Goal: Communication & Community: Answer question/provide support

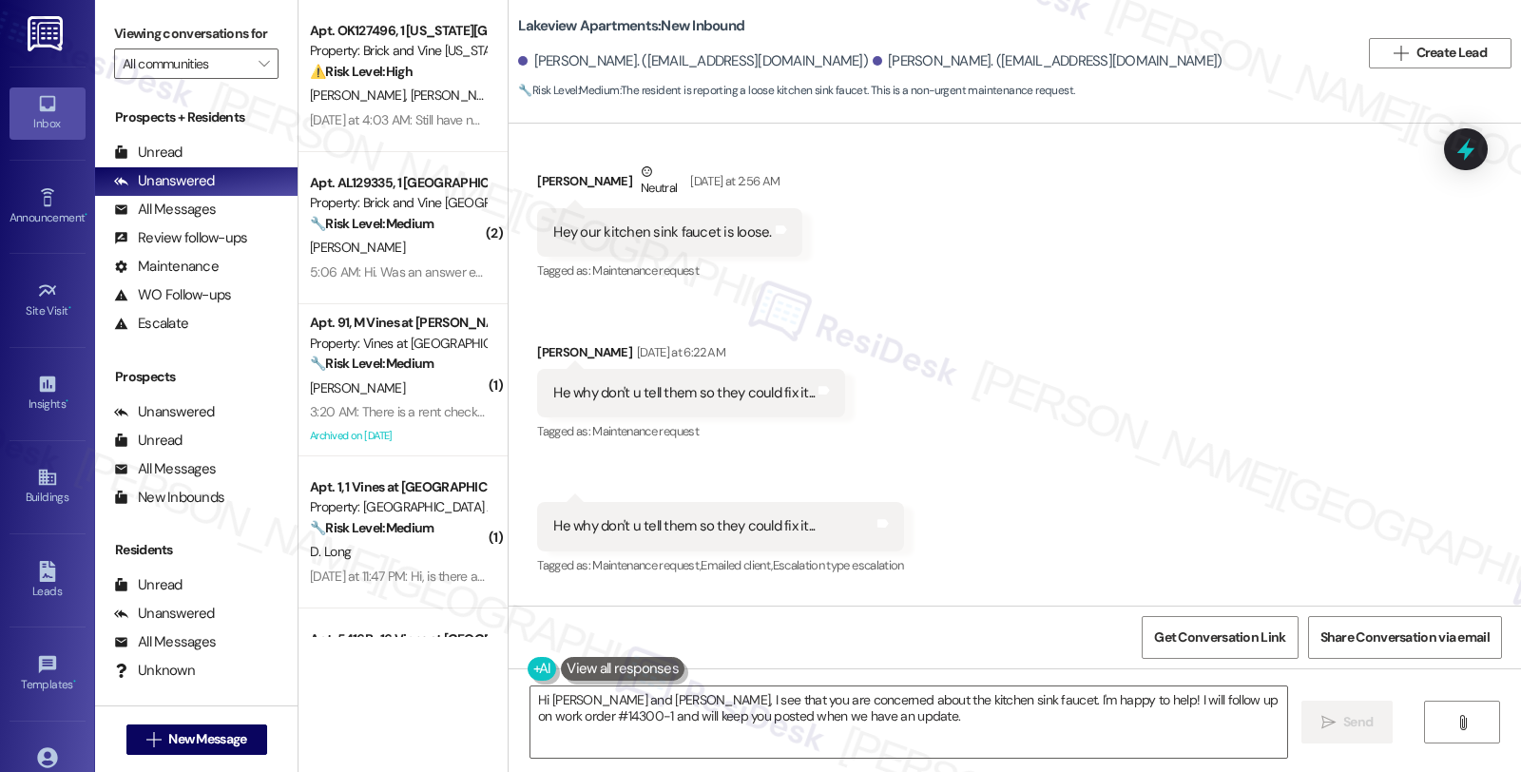
scroll to position [1871, 0]
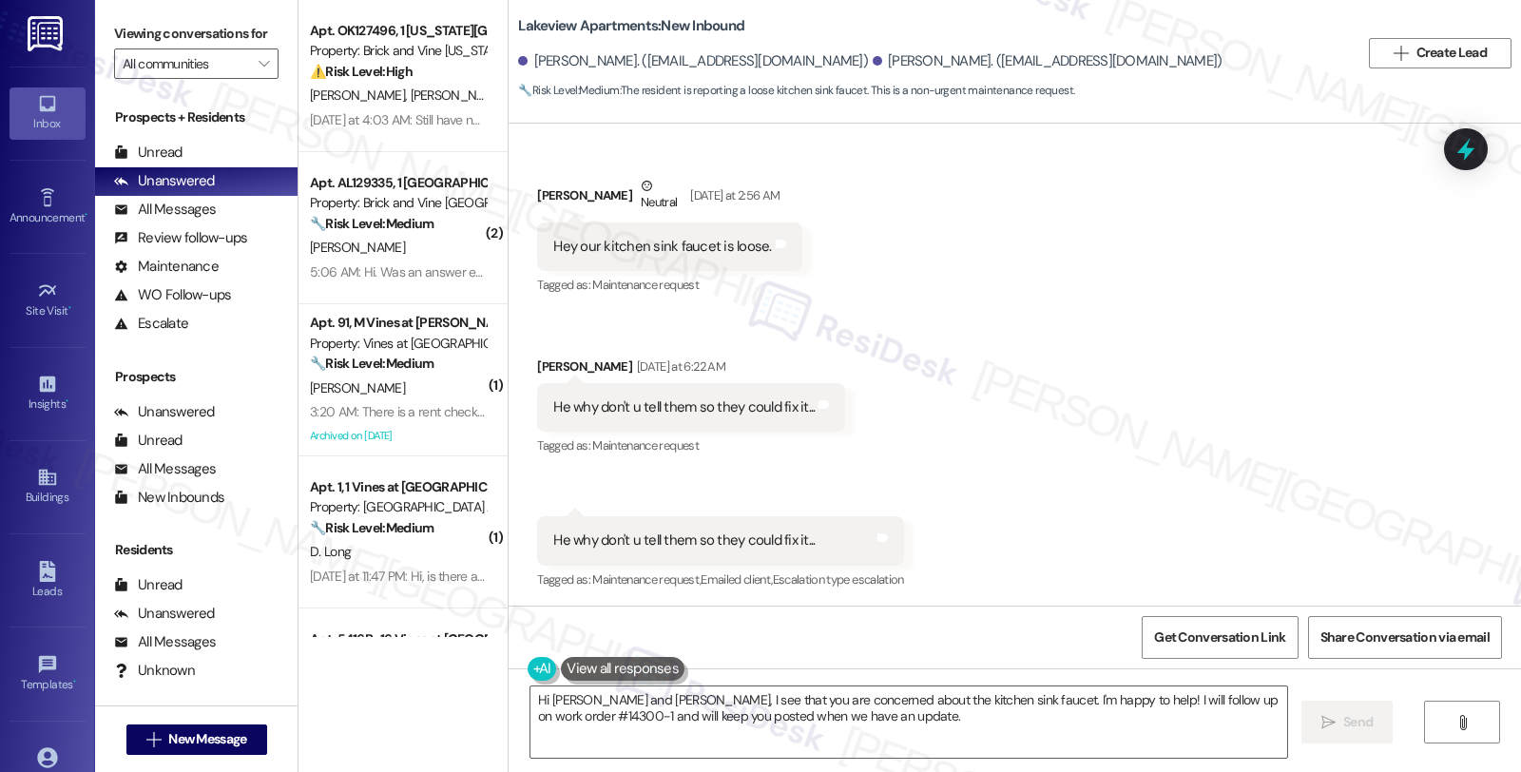
click at [1294, 404] on div "Received via SMS [PERSON_NAME] Neutral [DATE] at 2:56 AM Hey our kitchen sink f…" at bounding box center [1015, 370] width 1012 height 474
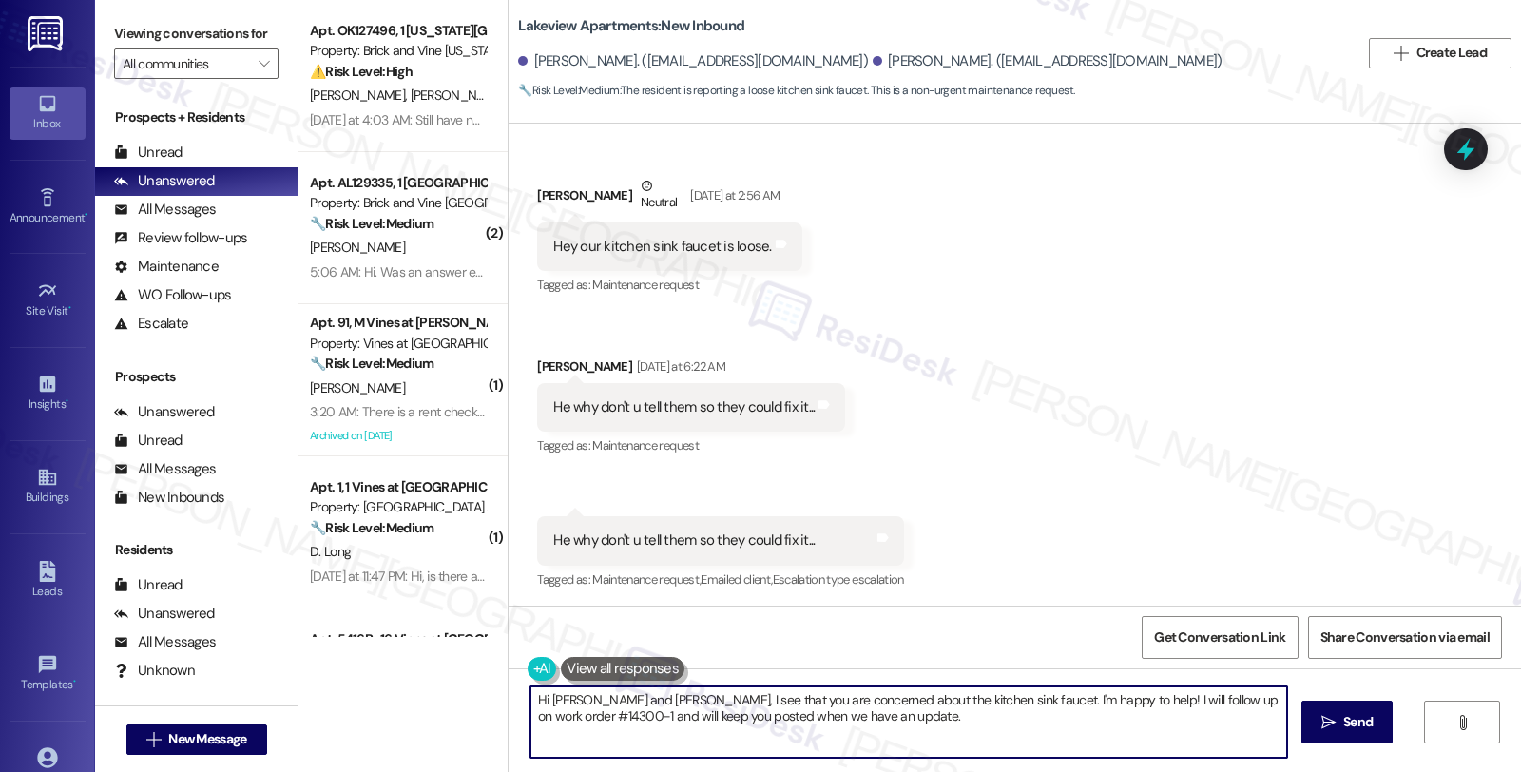
drag, startPoint x: 637, startPoint y: 696, endPoint x: 823, endPoint y: 760, distance: 197.2
click at [823, 760] on div "Hi [PERSON_NAME] and [PERSON_NAME], I see that you are concerned about the kitc…" at bounding box center [1015, 739] width 1012 height 143
paste textarea "I have forwarded your request to the maintenance department to schedule accordi…"
click at [796, 696] on textarea "Hi [PERSON_NAME] and [PERSON_NAME], I hope your day is going well. I have forwa…" at bounding box center [908, 721] width 757 height 71
click at [981, 699] on textarea "Hi [PERSON_NAME] and [PERSON_NAME], I hope your day is going well. I'd like to …" at bounding box center [908, 721] width 757 height 71
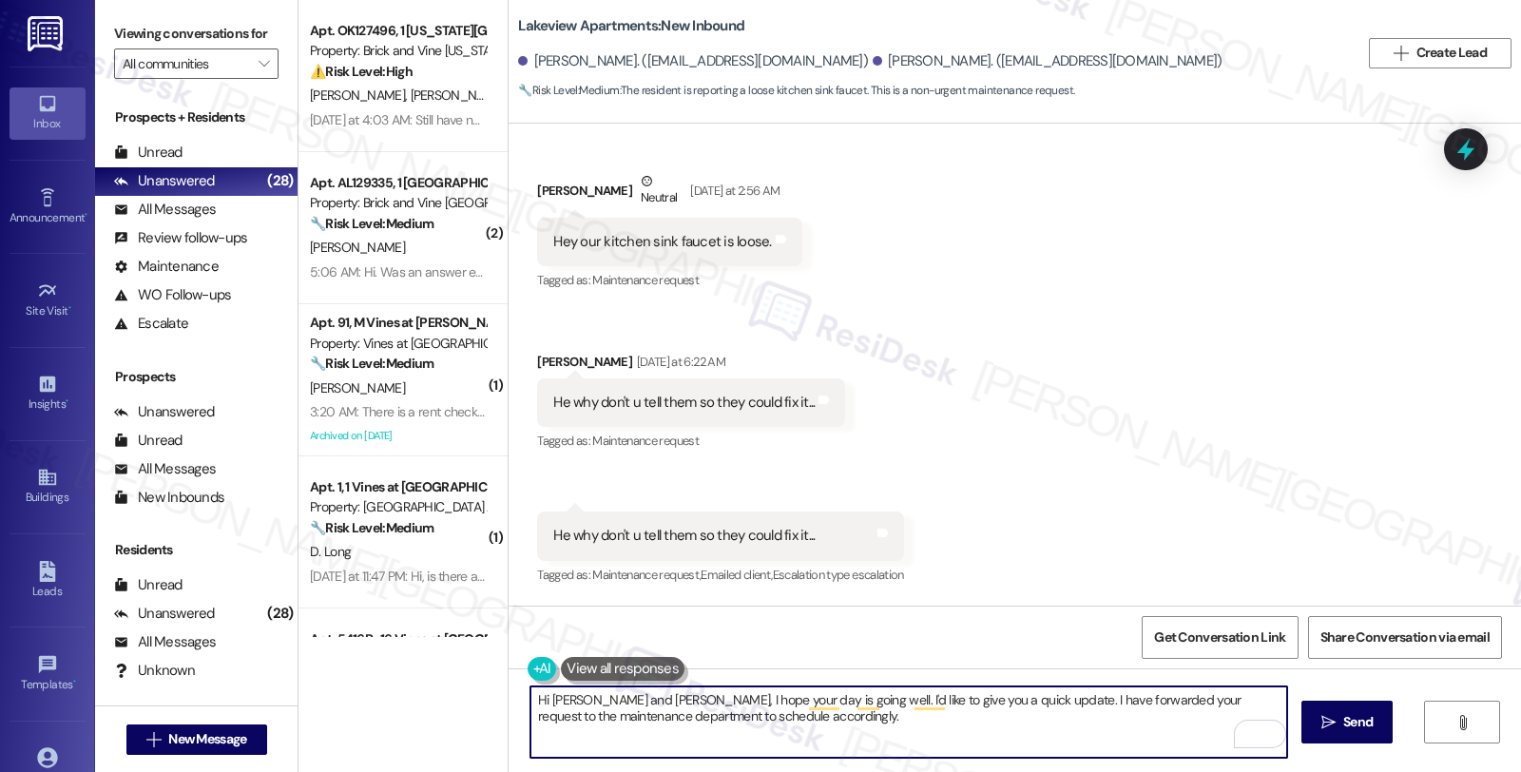
scroll to position [1977, 0]
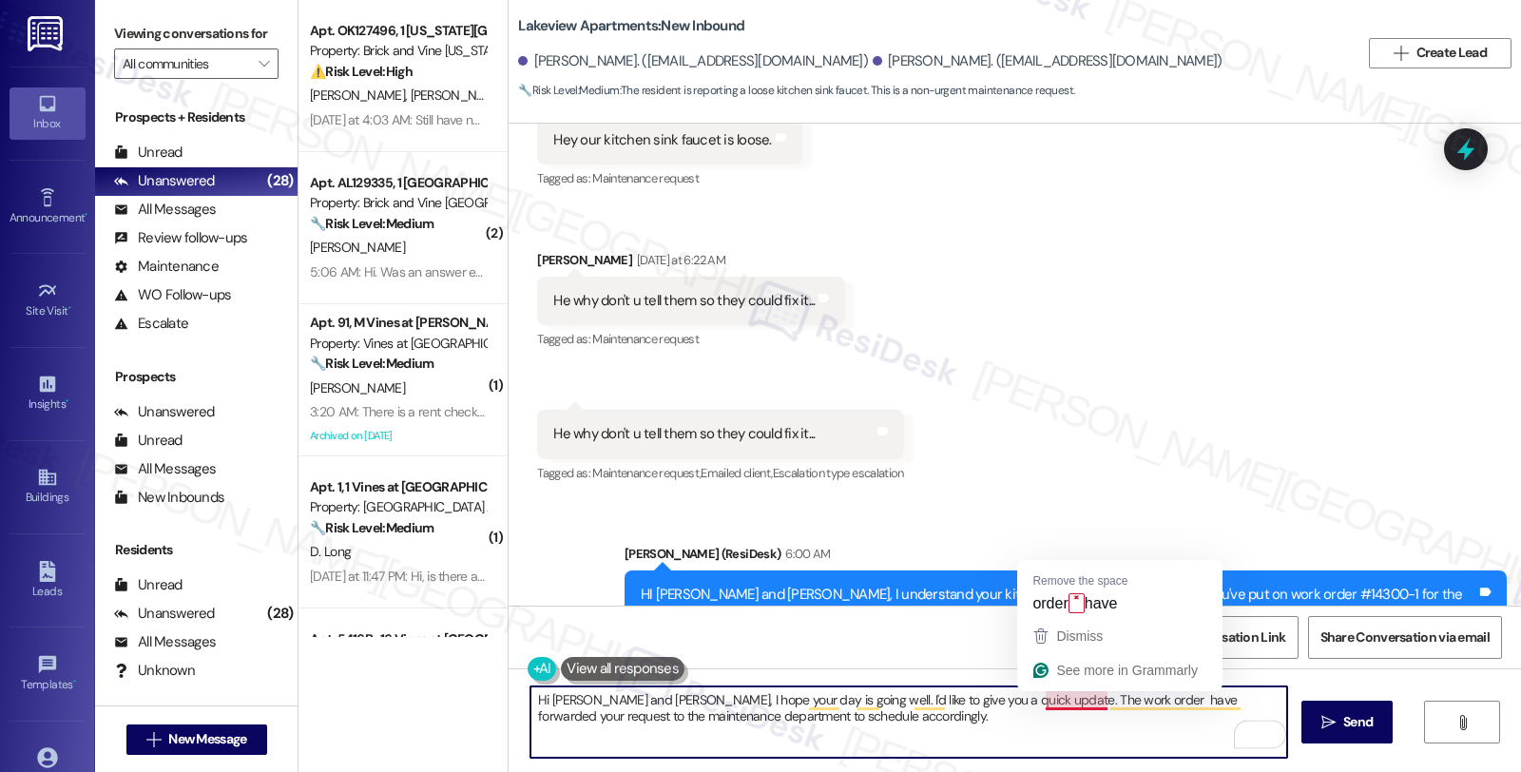
click at [1067, 697] on textarea "Hi [PERSON_NAME] and [PERSON_NAME], I hope your day is going well. I'd like to …" at bounding box center [908, 721] width 757 height 71
paste textarea "#14300-1 f (loose faucet))"
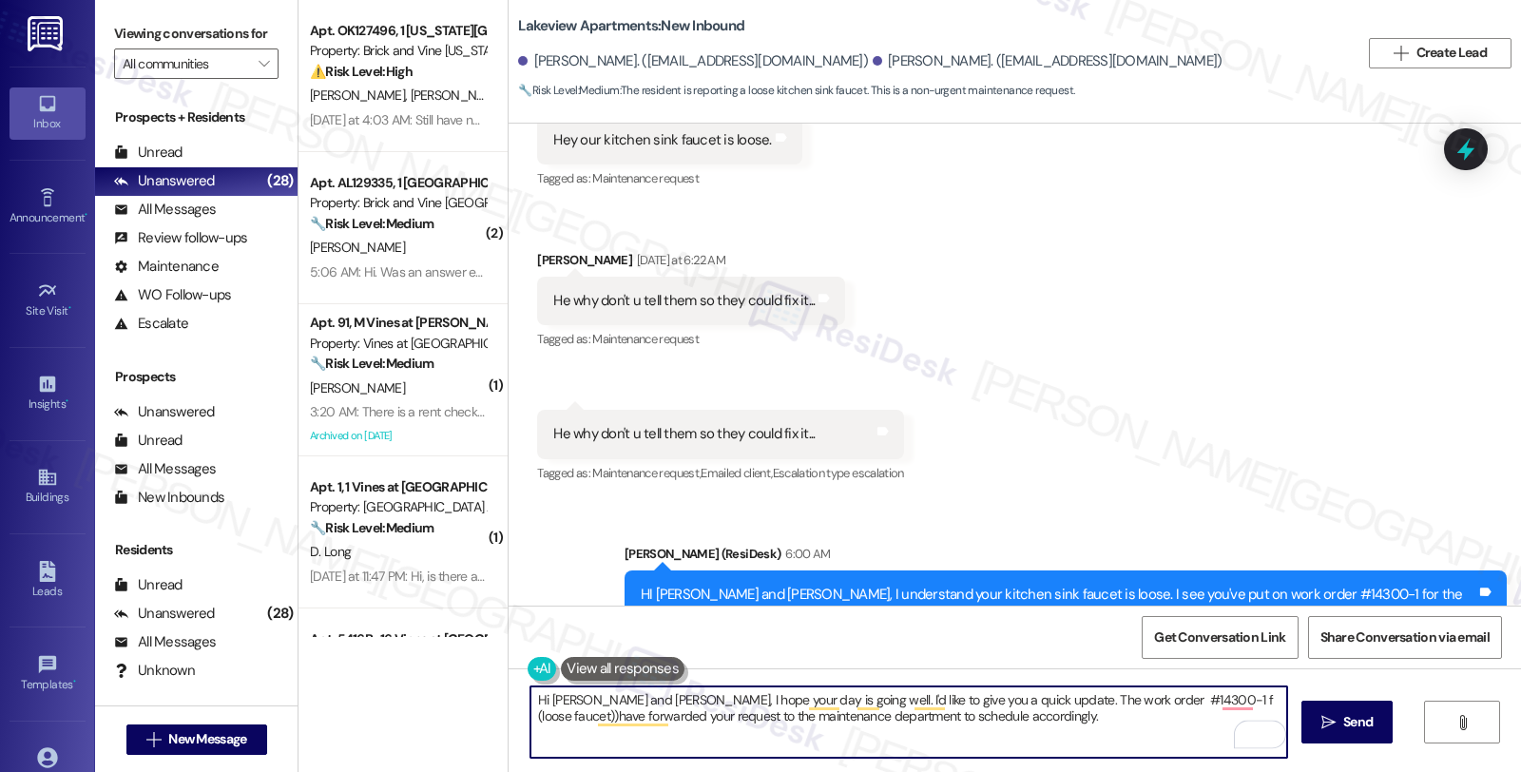
click at [1063, 700] on textarea "Hi [PERSON_NAME] and [PERSON_NAME], I hope your day is going well. I'd like to …" at bounding box center [908, 721] width 757 height 71
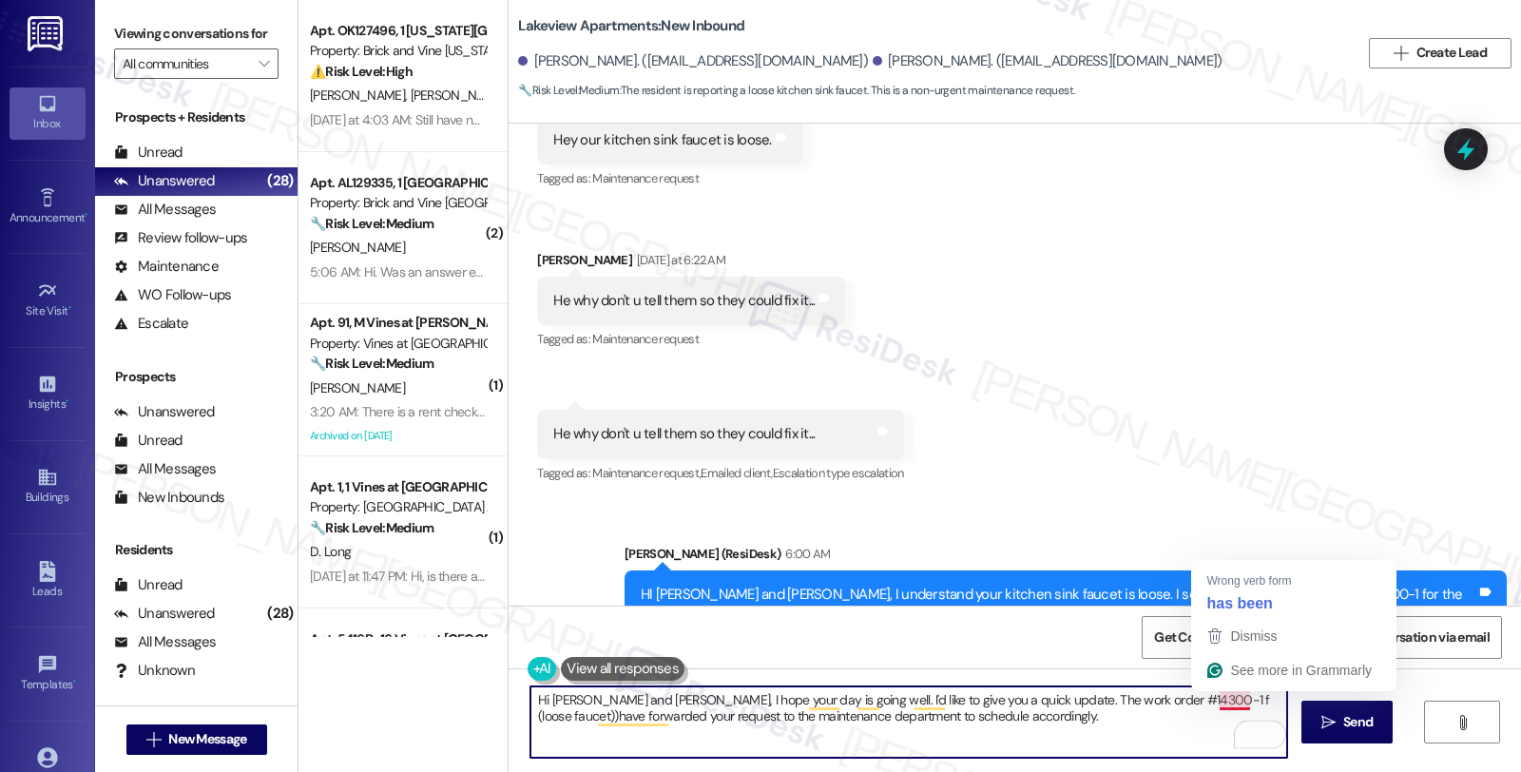
click at [1211, 700] on textarea "Hi [PERSON_NAME] and [PERSON_NAME], I hope your day is going well. I'd like to …" at bounding box center [908, 721] width 757 height 71
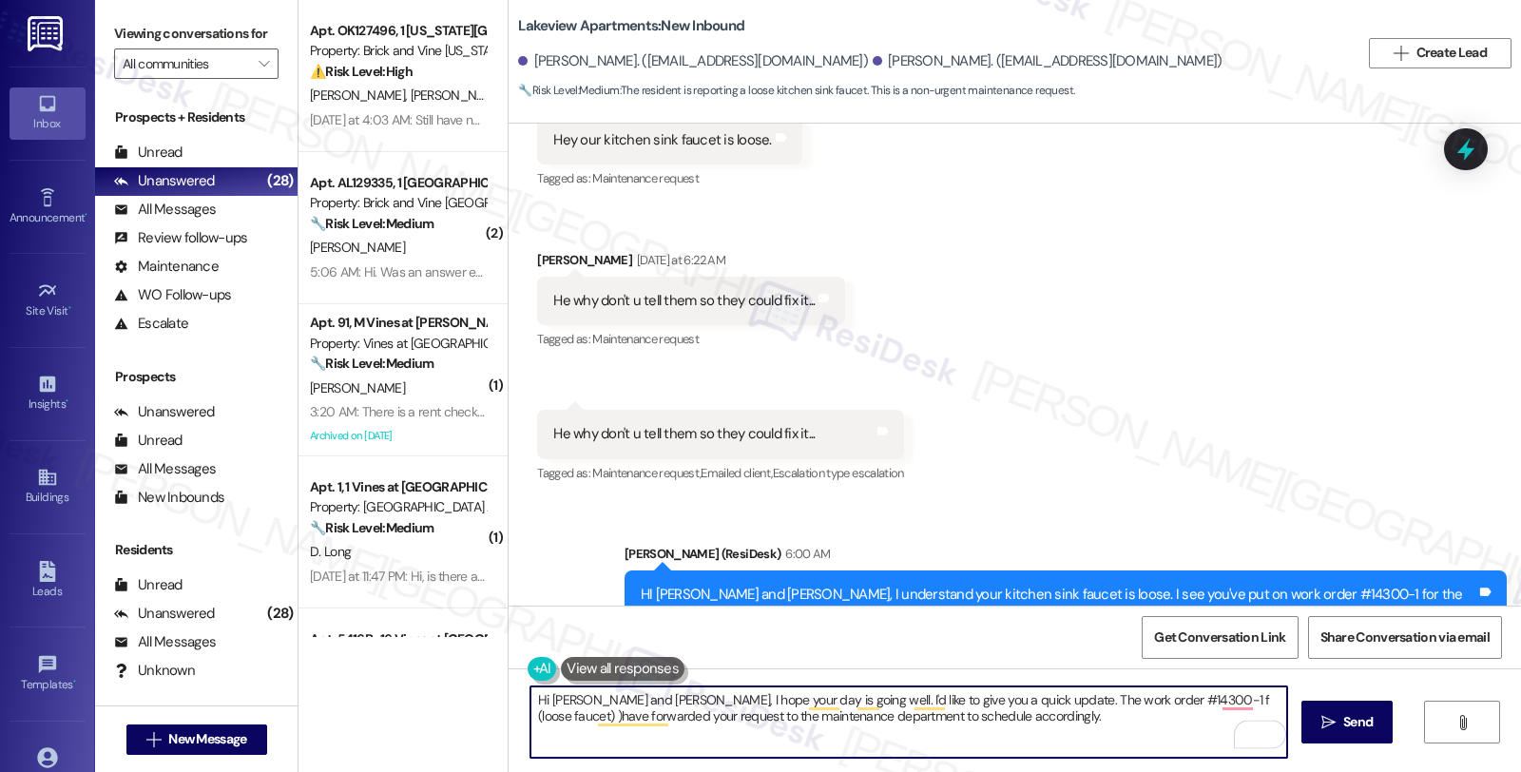
click at [1272, 700] on textarea "Hi [PERSON_NAME] and [PERSON_NAME], I hope your day is going well. I'd like to …" at bounding box center [908, 721] width 757 height 71
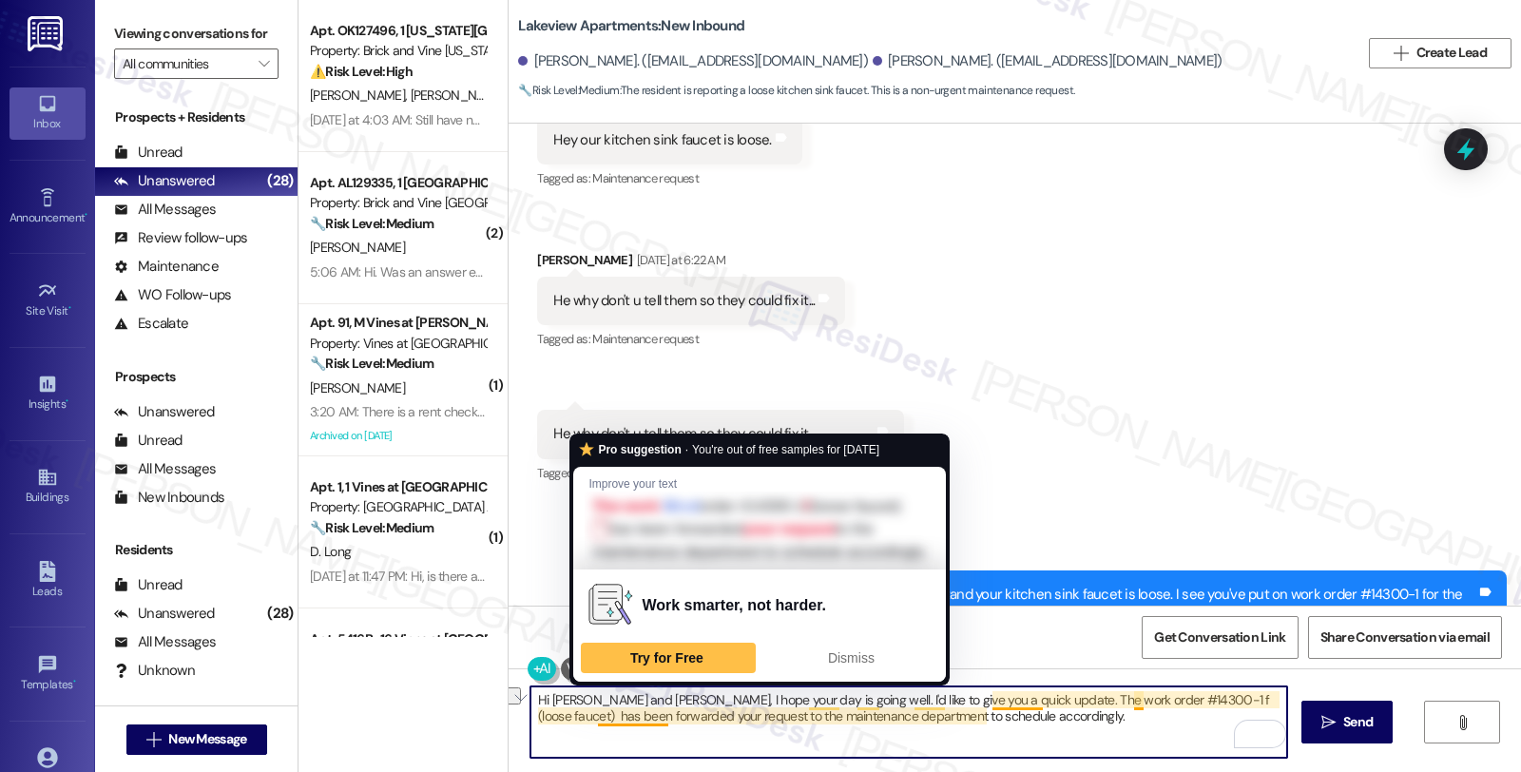
drag, startPoint x: 581, startPoint y: 718, endPoint x: 651, endPoint y: 718, distance: 70.3
click at [651, 718] on textarea "Hi [PERSON_NAME] and [PERSON_NAME], I hope your day is going well. I'd like to …" at bounding box center [908, 721] width 757 height 71
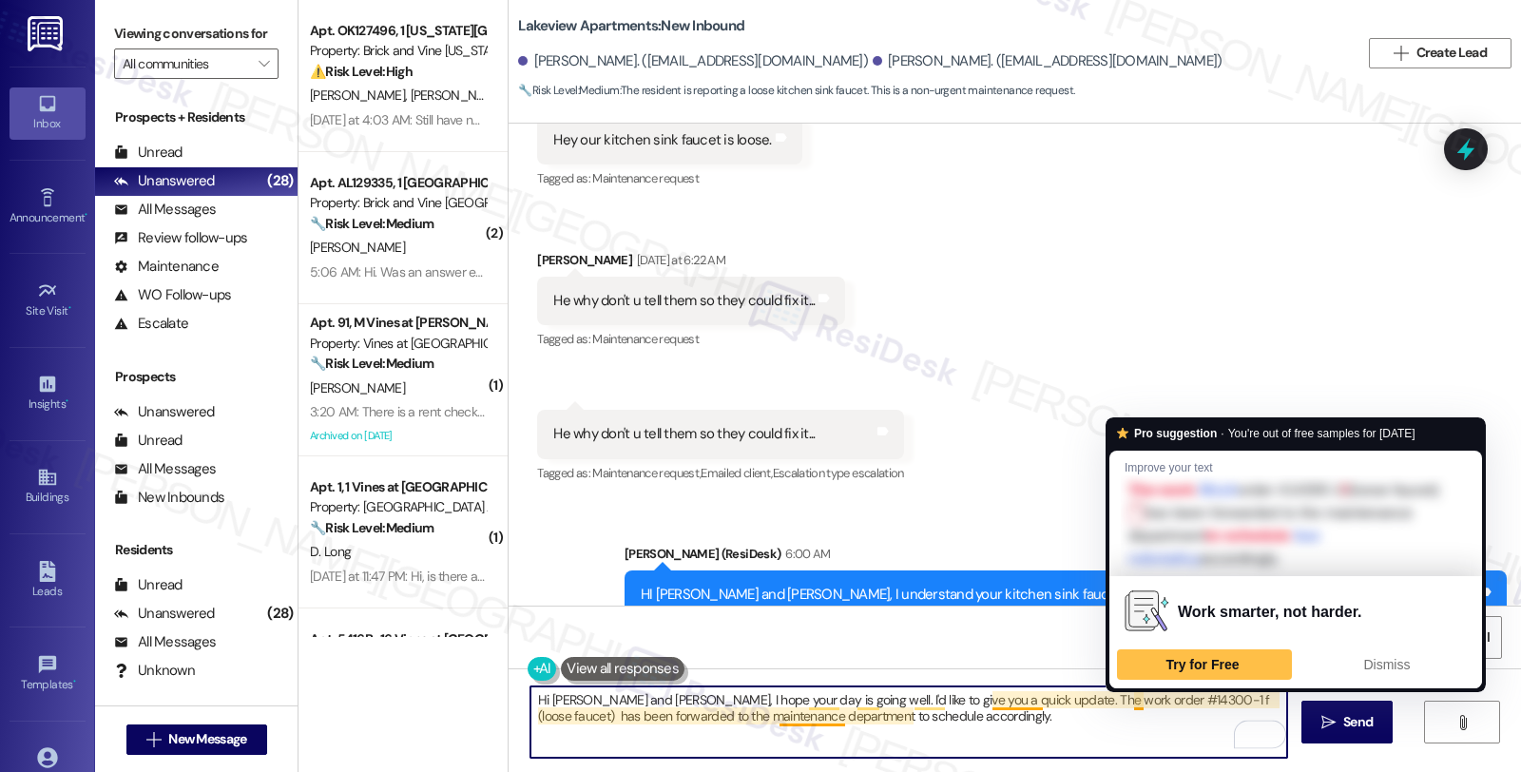
click at [1126, 700] on textarea "Hi [PERSON_NAME] and [PERSON_NAME], I hope your day is going well. I'd like to …" at bounding box center [908, 721] width 757 height 71
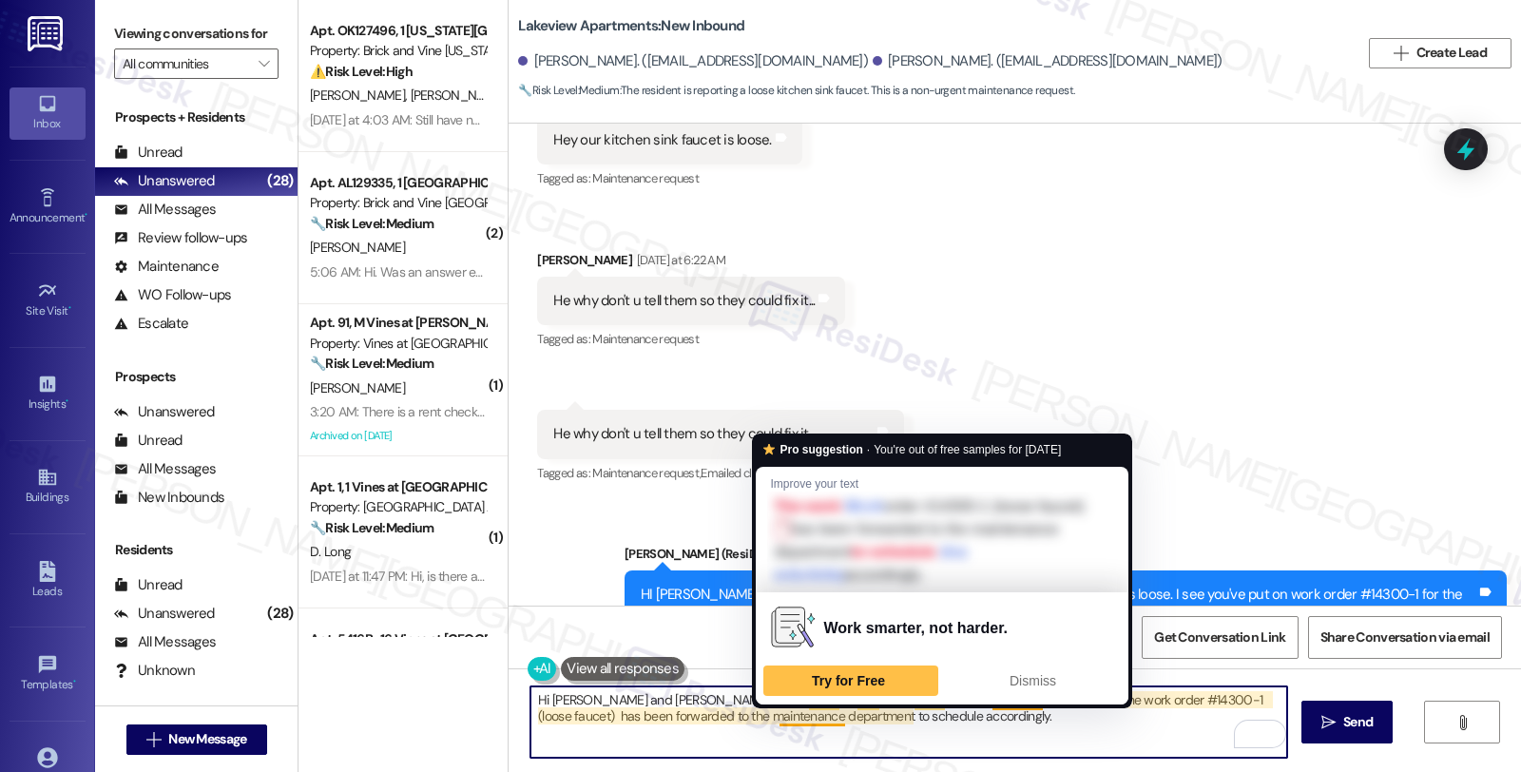
click at [941, 722] on textarea "Hi [PERSON_NAME] and [PERSON_NAME], I hope your day is going well. I'd like to …" at bounding box center [908, 721] width 757 height 71
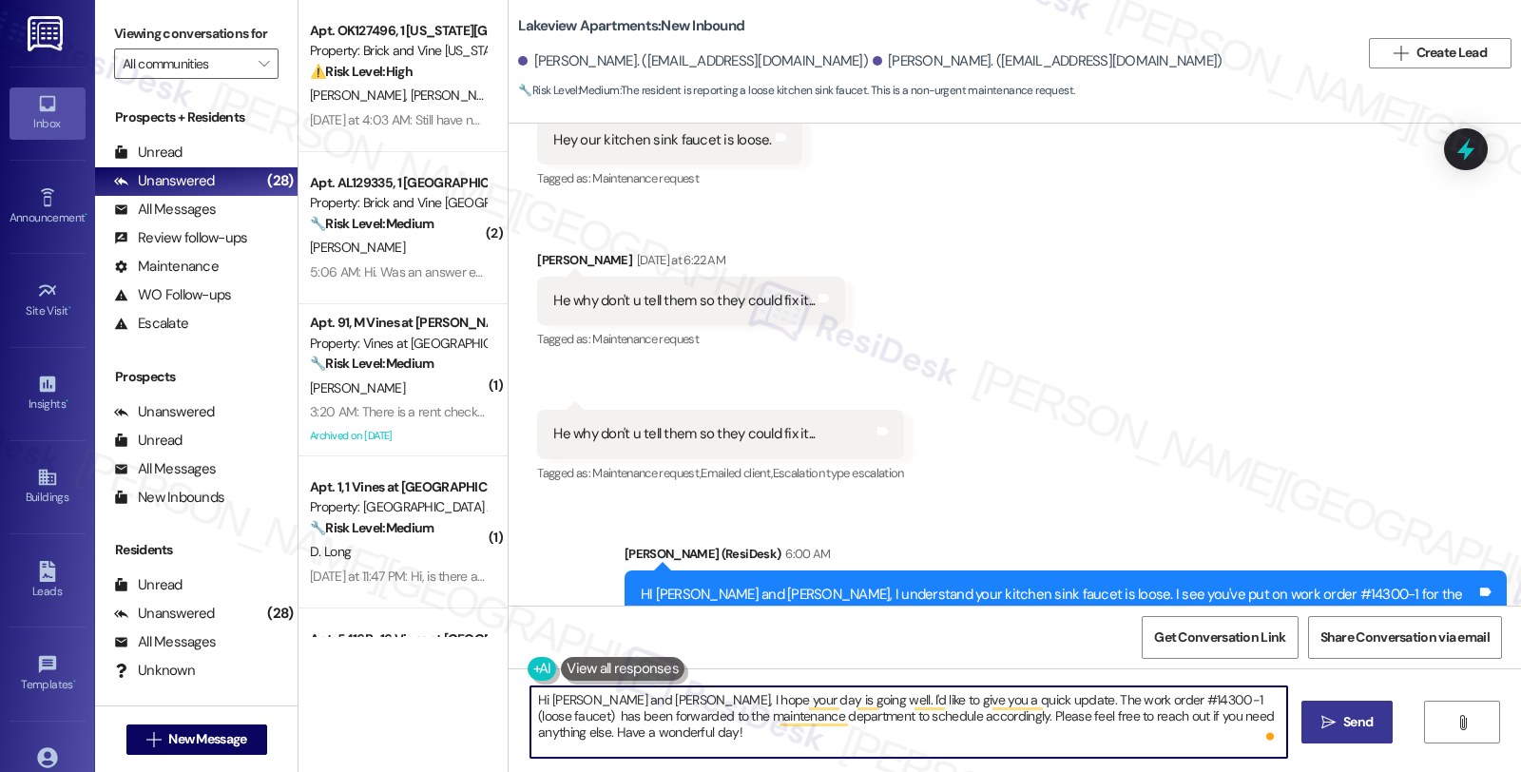
type textarea "Hi [PERSON_NAME] and [PERSON_NAME], I hope your day is going well. I'd like to …"
click at [1353, 720] on span "Send" at bounding box center [1357, 722] width 29 height 20
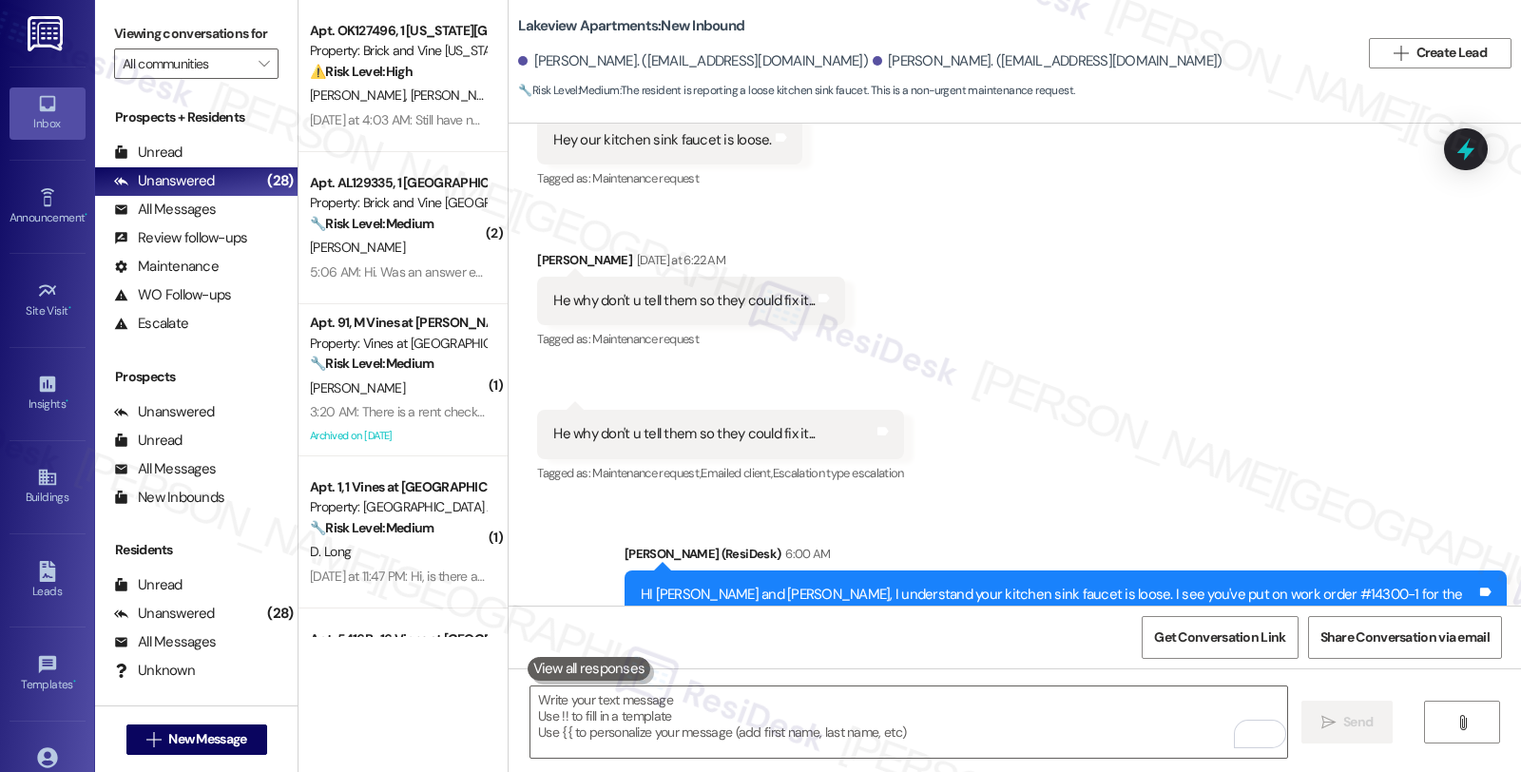
scroll to position [2399, 0]
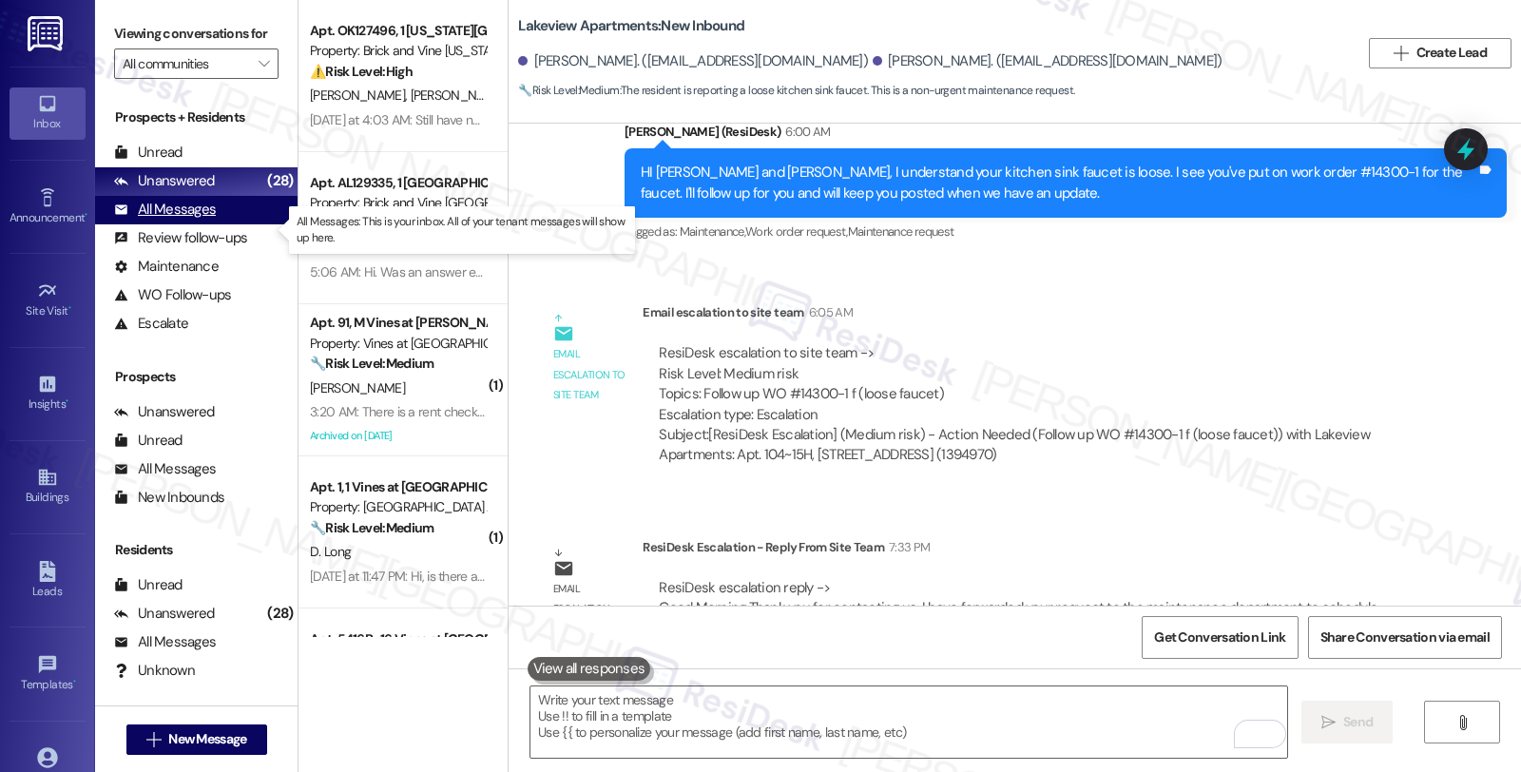
click at [201, 220] on div "All Messages" at bounding box center [165, 210] width 102 height 20
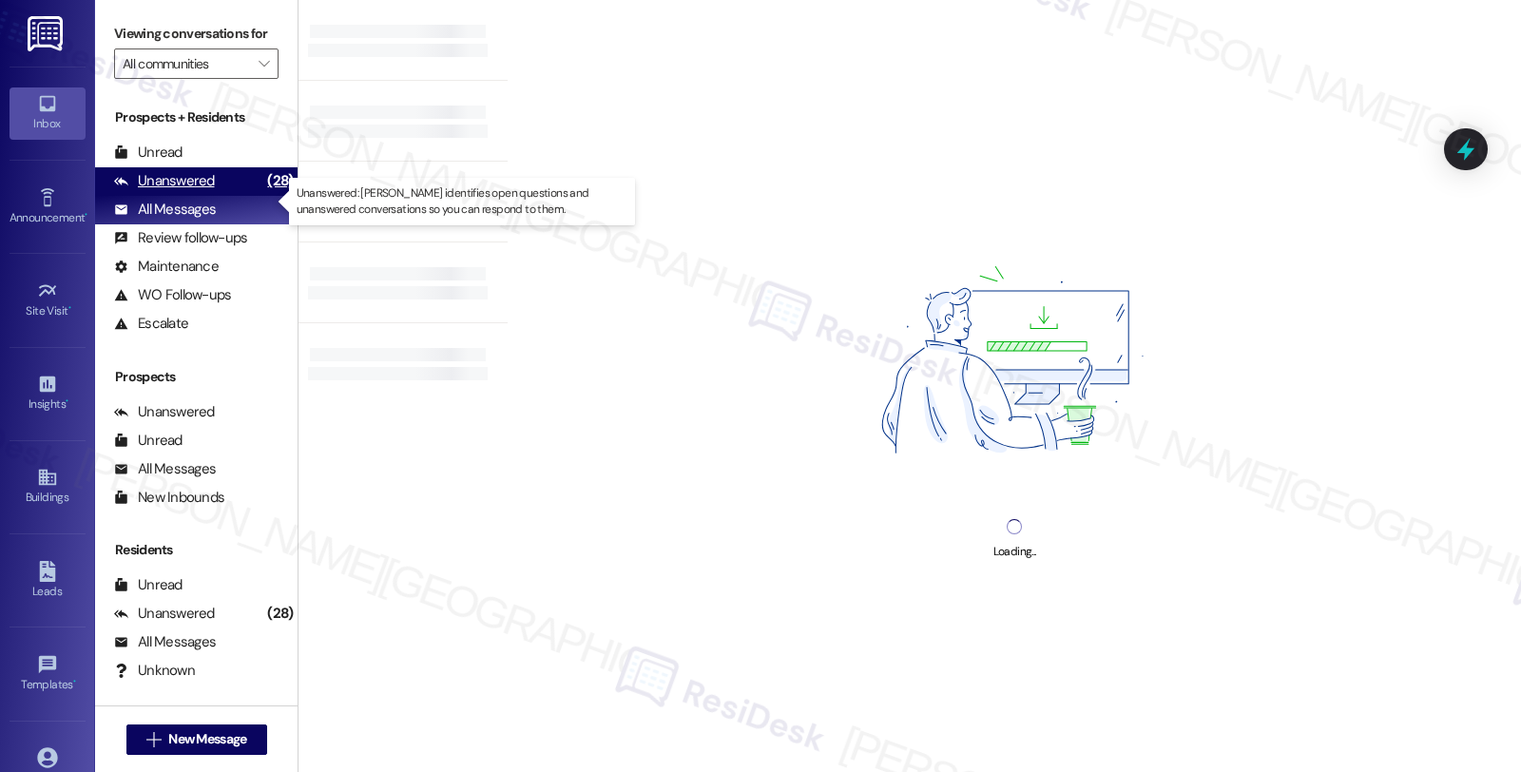
click at [195, 191] on div "Unanswered" at bounding box center [164, 181] width 101 height 20
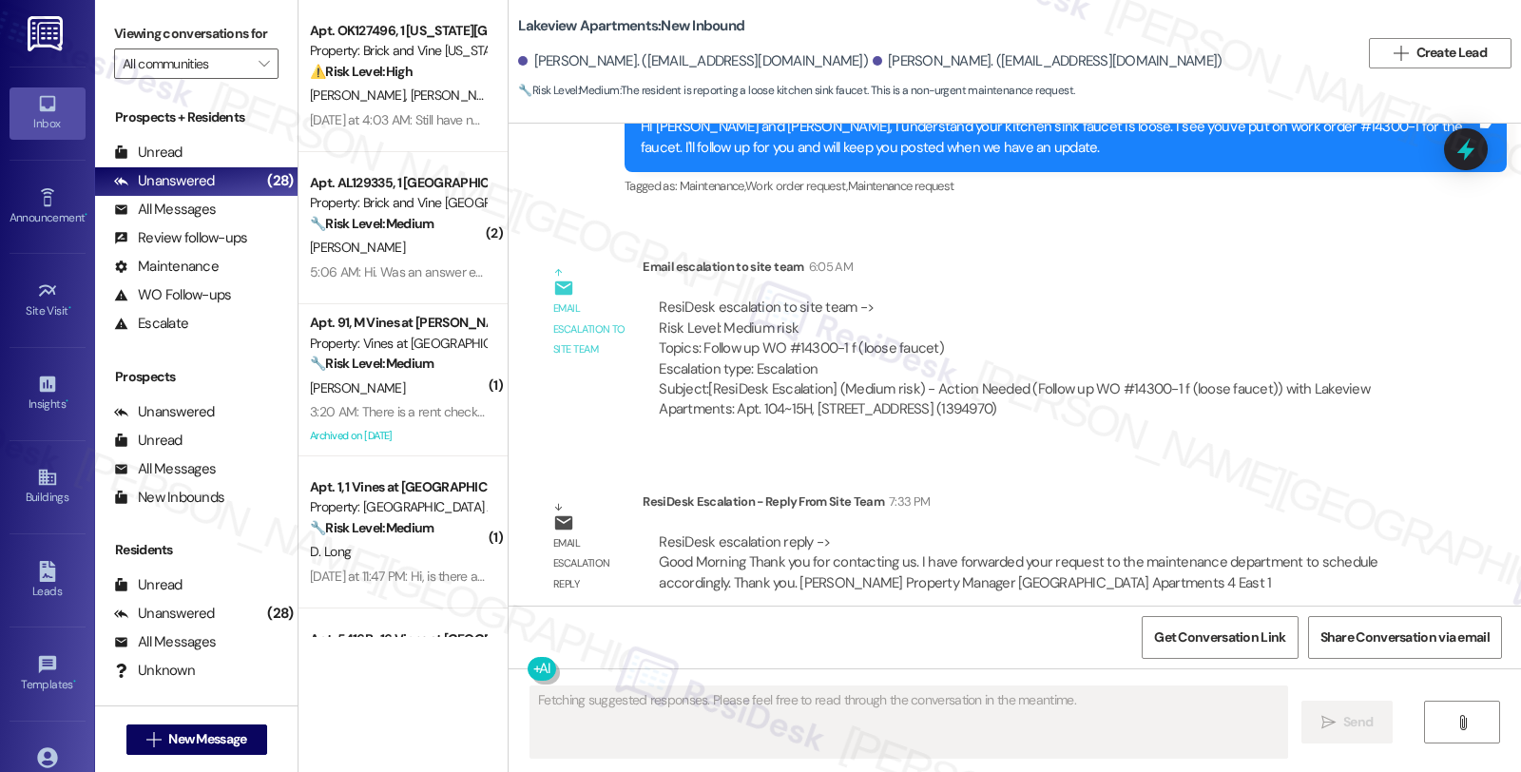
scroll to position [2600, 0]
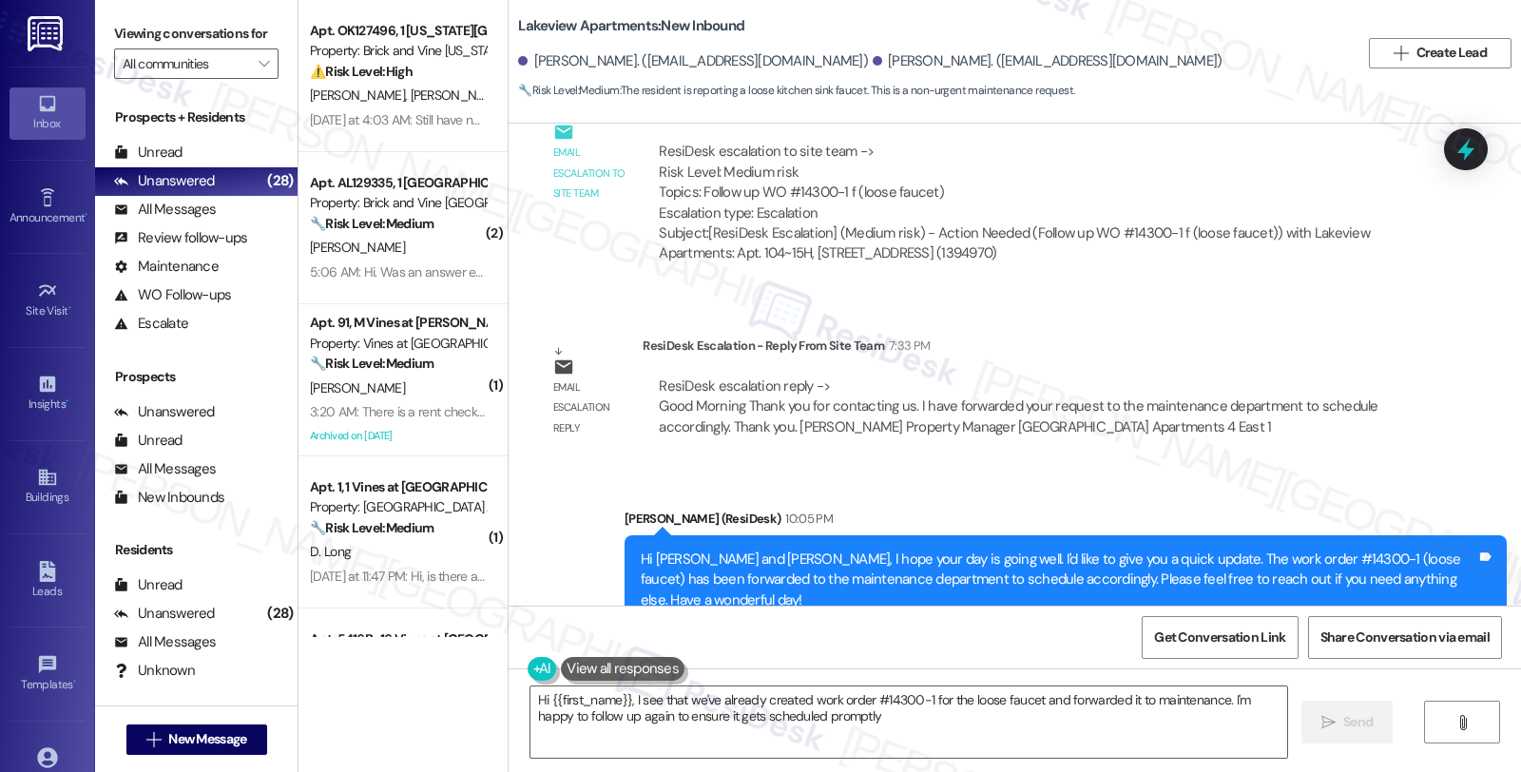
type textarea "Hi {{first_name}}, I see that we've already created work order #14300-1 for the…"
